Goal: Task Accomplishment & Management: Use online tool/utility

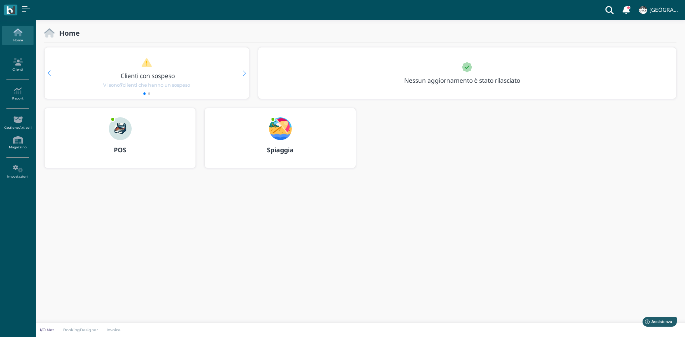
click at [277, 134] on img at bounding box center [280, 128] width 23 height 23
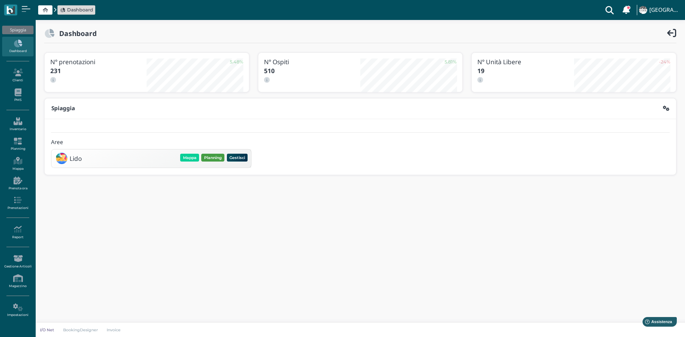
click at [215, 156] on button "Planning" at bounding box center [212, 158] width 23 height 8
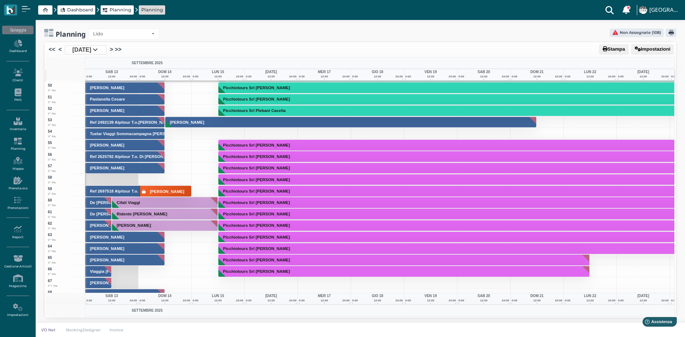
scroll to position [571, 0]
